Goal: Information Seeking & Learning: Find specific fact

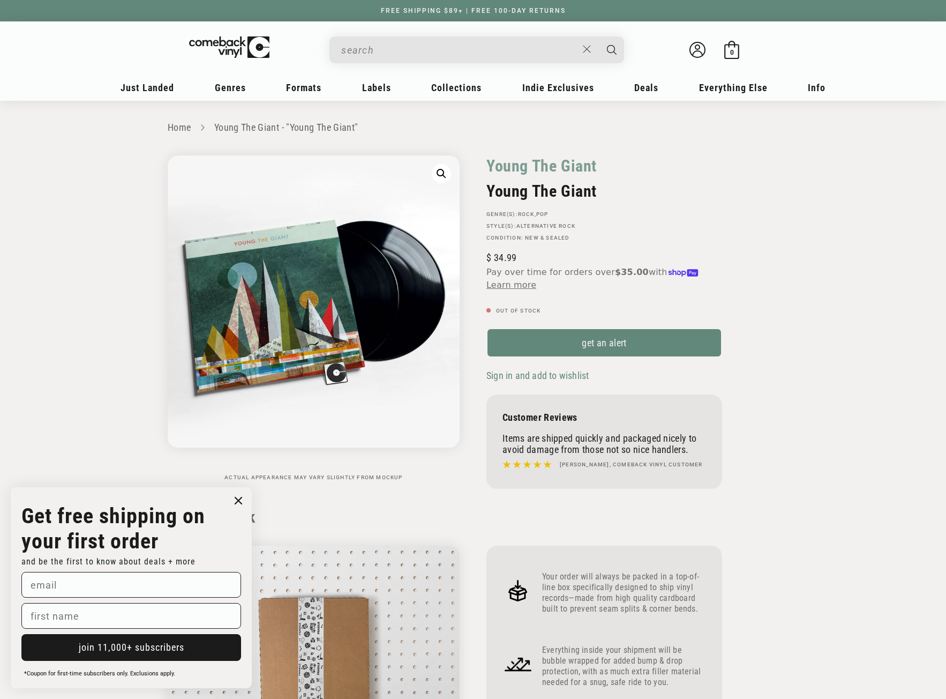
click at [383, 49] on input "When autocomplete results are available use up and down arrows to review and en…" at bounding box center [459, 50] width 236 height 22
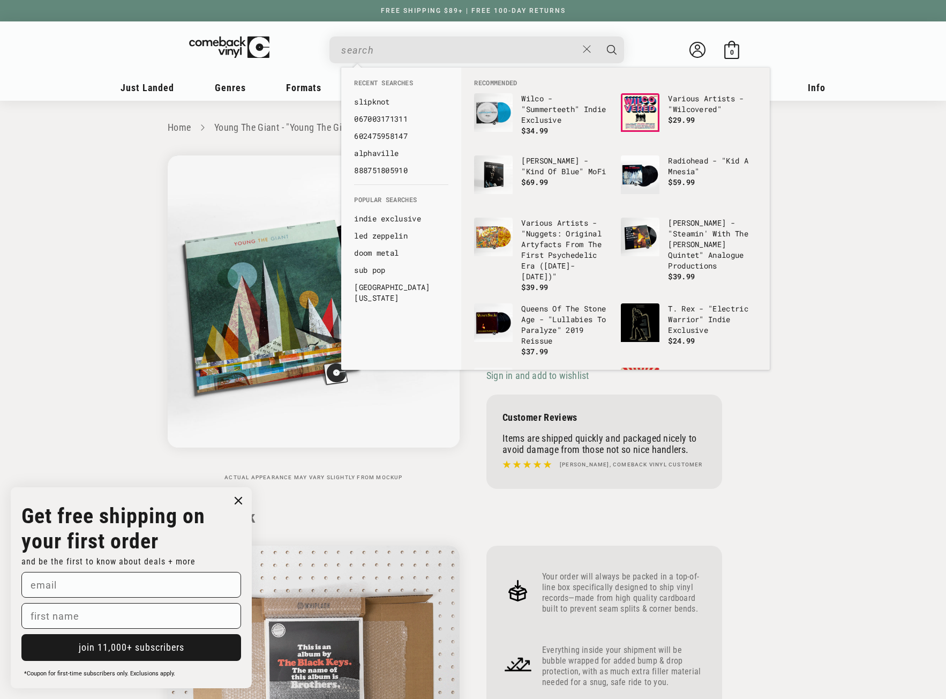
paste input "[PERSON_NAME], Stills & [PERSON_NAME]"
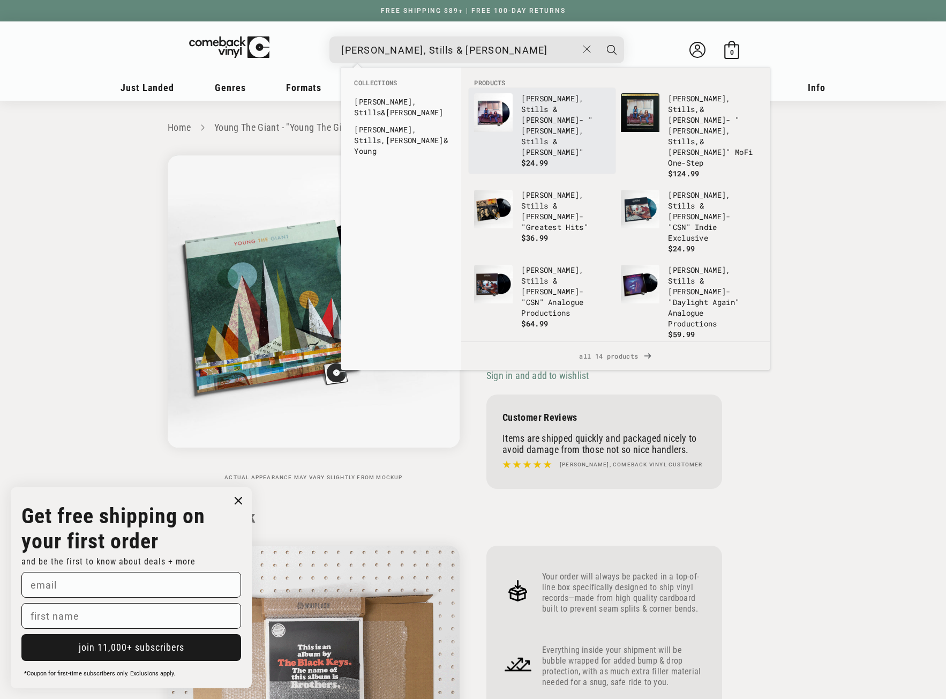
type input "[PERSON_NAME], Stills & [PERSON_NAME]"
click at [495, 109] on img "Products" at bounding box center [493, 112] width 39 height 39
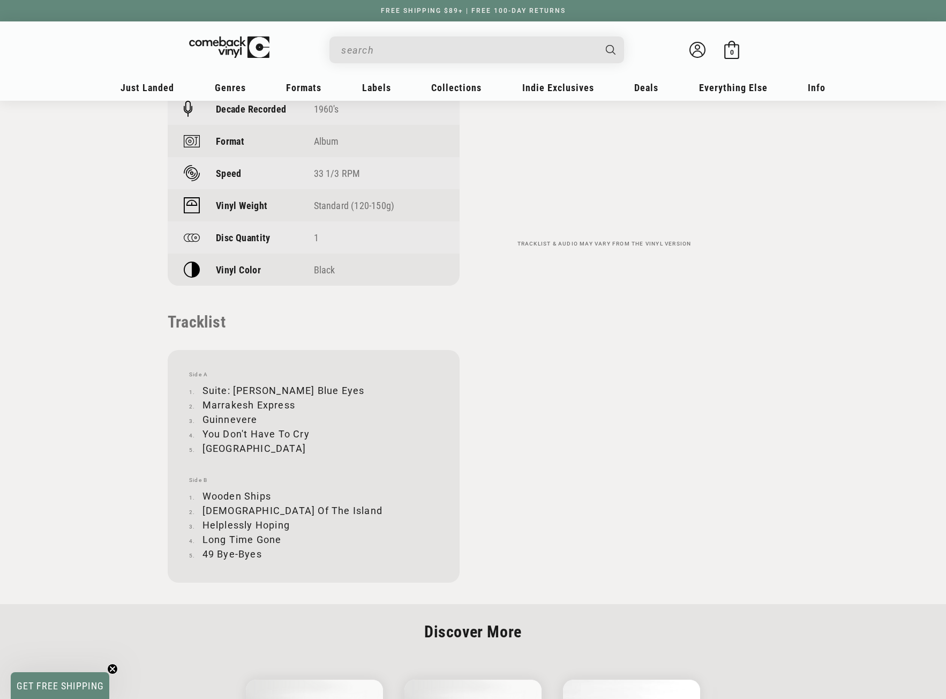
scroll to position [911, 0]
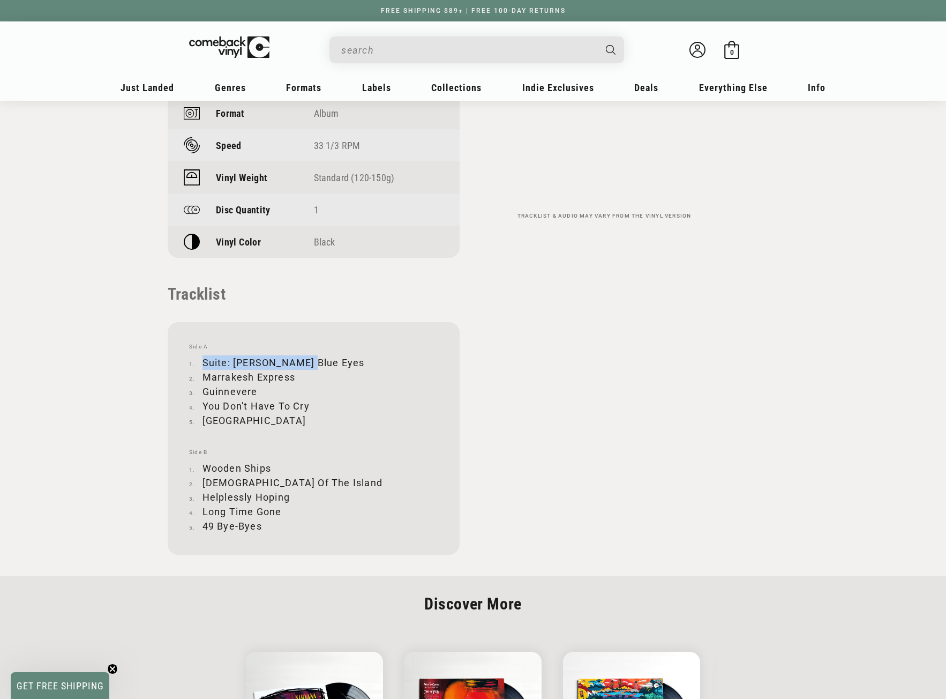
drag, startPoint x: 204, startPoint y: 325, endPoint x: 305, endPoint y: 324, distance: 100.8
click at [305, 355] on li "Suite: [PERSON_NAME] Blue Eyes" at bounding box center [313, 362] width 249 height 14
copy li "Suite: [PERSON_NAME] Blue Eyes"
drag, startPoint x: 203, startPoint y: 339, endPoint x: 294, endPoint y: 338, distance: 91.1
click at [294, 370] on li "Marrakesh Express" at bounding box center [313, 377] width 249 height 14
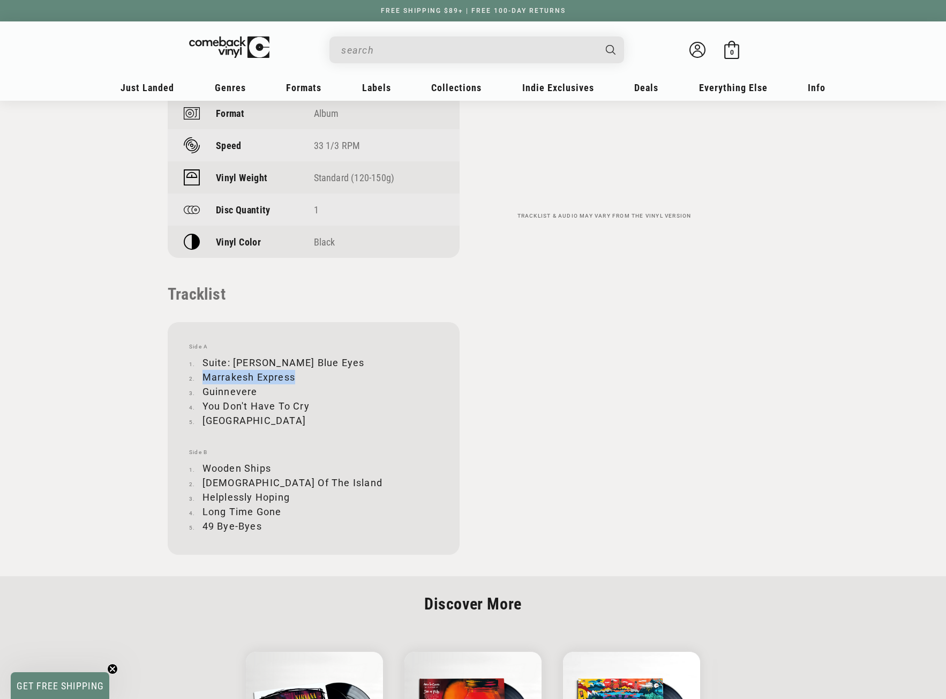
copy li "Marrakesh Express"
drag, startPoint x: 204, startPoint y: 353, endPoint x: 255, endPoint y: 355, distance: 51.5
click at [255, 384] on li "Guinnevere" at bounding box center [313, 391] width 249 height 14
copy li "Guinnevere"
drag, startPoint x: 203, startPoint y: 367, endPoint x: 309, endPoint y: 366, distance: 106.6
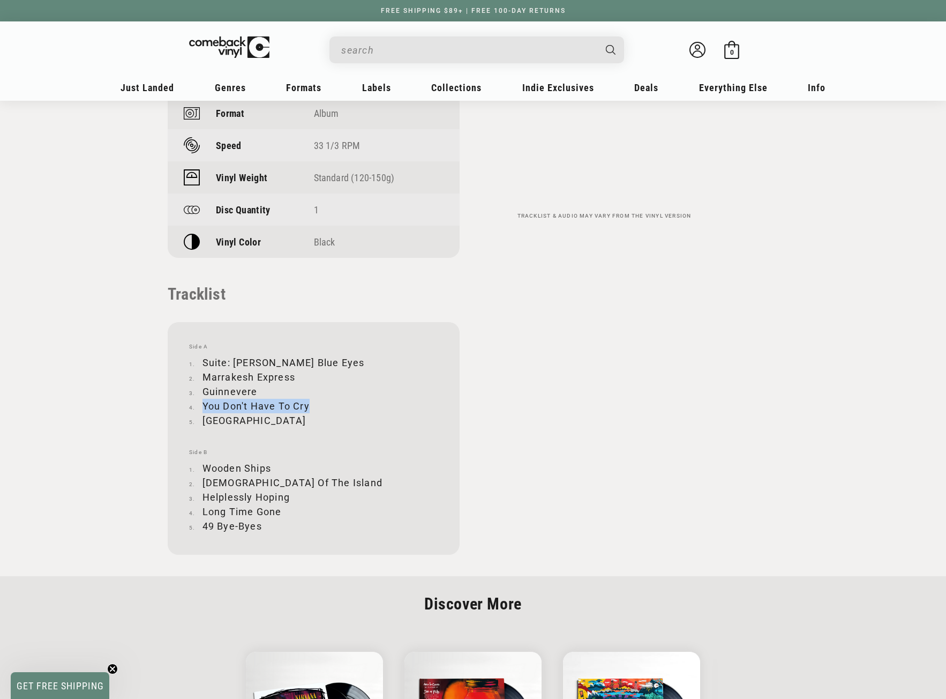
click at [309, 399] on li "You Don't Have To Cry" at bounding box center [313, 406] width 249 height 14
copy li "You Don't Have To Cry"
drag, startPoint x: 203, startPoint y: 383, endPoint x: 282, endPoint y: 381, distance: 79.3
click at [282, 413] on li "[GEOGRAPHIC_DATA]" at bounding box center [313, 420] width 249 height 14
copy li "[GEOGRAPHIC_DATA]"
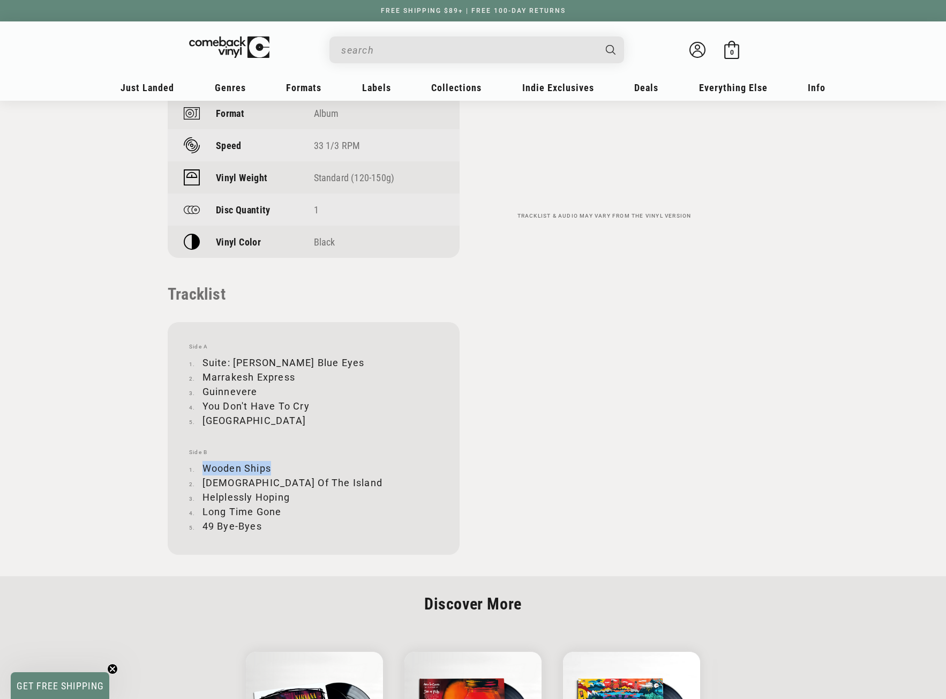
drag, startPoint x: 206, startPoint y: 429, endPoint x: 268, endPoint y: 428, distance: 62.7
click at [268, 461] on li "Wooden Ships" at bounding box center [313, 468] width 249 height 14
copy li "Wooden Ships"
drag, startPoint x: 204, startPoint y: 446, endPoint x: 292, endPoint y: 441, distance: 88.0
click at [292, 475] on li "[DEMOGRAPHIC_DATA] Of The Island" at bounding box center [313, 482] width 249 height 14
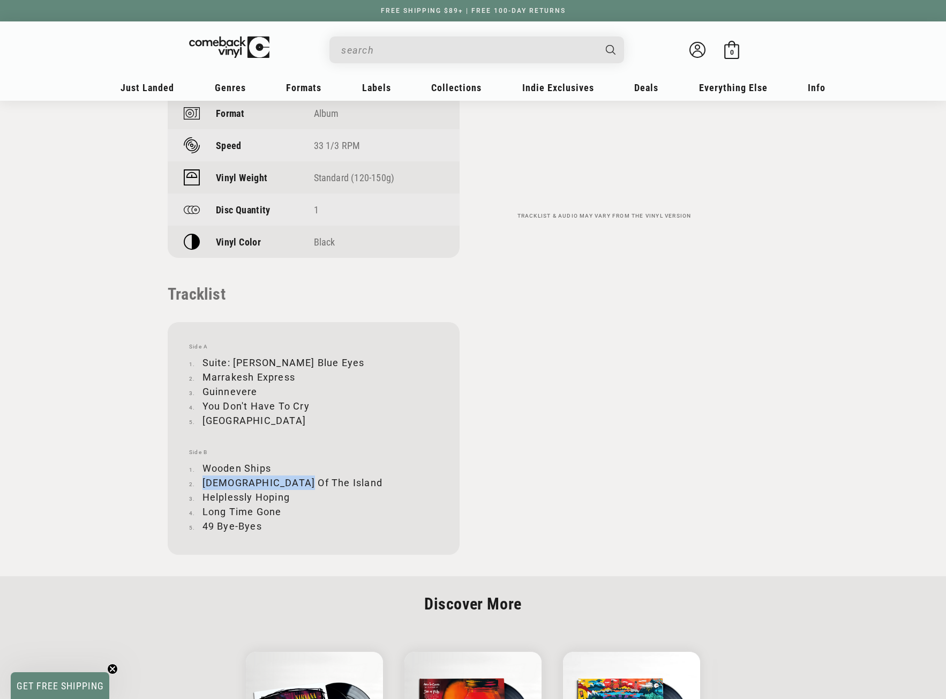
copy li "[DEMOGRAPHIC_DATA] Of The Island"
drag, startPoint x: 205, startPoint y: 459, endPoint x: 288, endPoint y: 460, distance: 83.6
click at [288, 490] on li "Helplessly Hoping" at bounding box center [313, 497] width 249 height 14
copy li "Helplessly Hoping"
drag, startPoint x: 203, startPoint y: 475, endPoint x: 280, endPoint y: 472, distance: 77.7
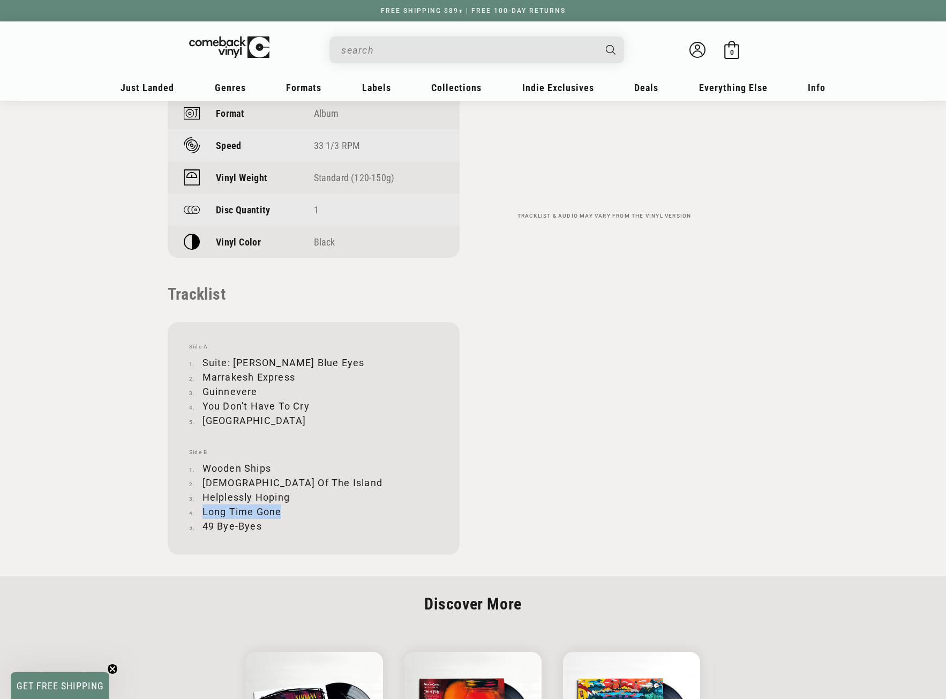
click at [280, 504] on li "Long Time Gone" at bounding box center [313, 511] width 249 height 14
copy li "Long Time Gone"
drag, startPoint x: 204, startPoint y: 487, endPoint x: 259, endPoint y: 490, distance: 55.3
click at [259, 519] on li "49 Bye-Byes" at bounding box center [313, 526] width 249 height 14
copy li "49 Bye-Byes"
